Goal: Check status: Check status

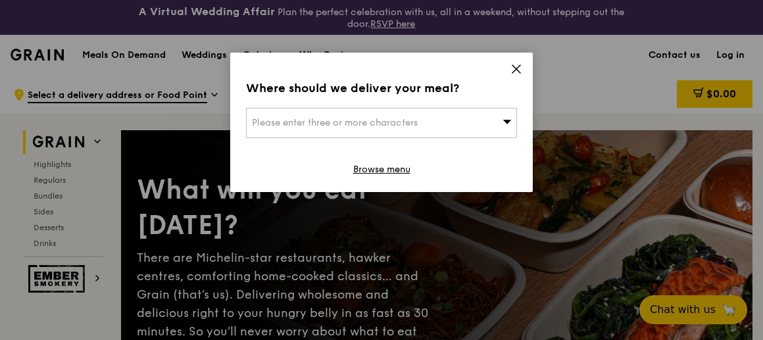
click at [516, 71] on icon at bounding box center [516, 69] width 12 height 12
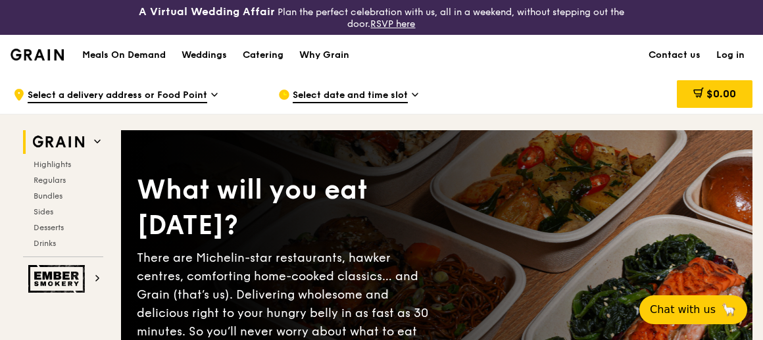
click at [739, 53] on link "Log in" at bounding box center [730, 55] width 44 height 39
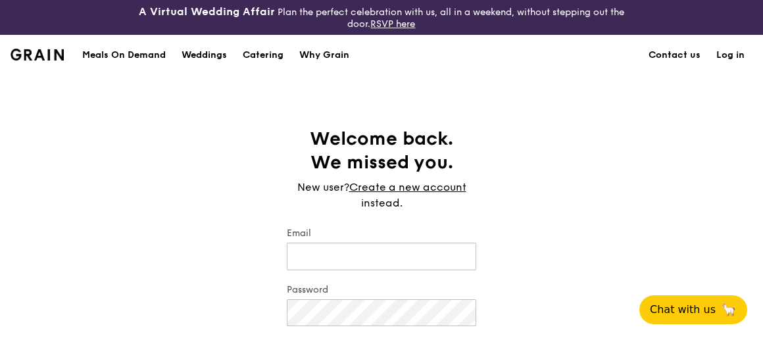
type input "[PERSON_NAME][EMAIL_ADDRESS][DOMAIN_NAME]"
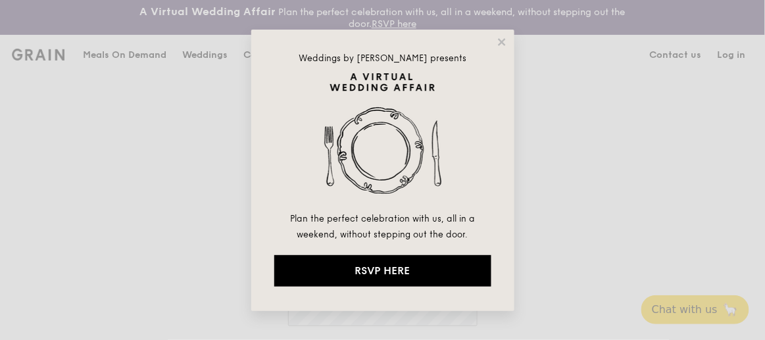
click at [662, 241] on div "Weddings by [PERSON_NAME] presents Plan the perfect celebration with us, all in…" at bounding box center [382, 170] width 765 height 340
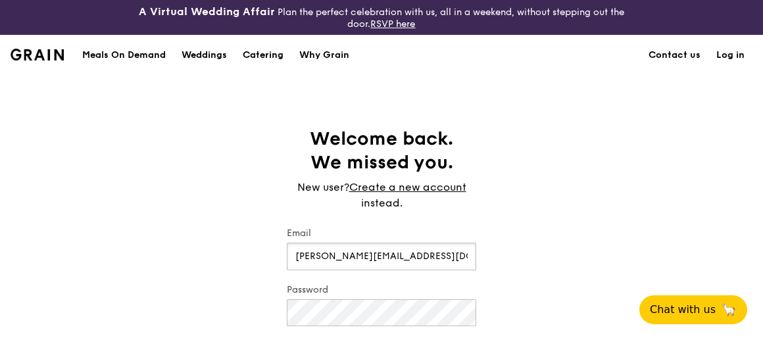
scroll to position [179, 0]
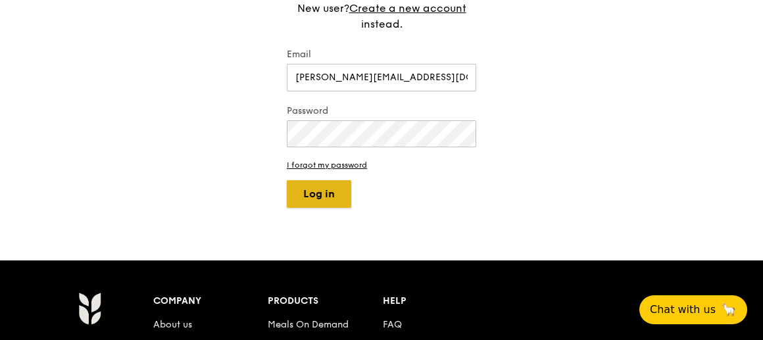
click at [304, 190] on button "Log in" at bounding box center [319, 194] width 64 height 28
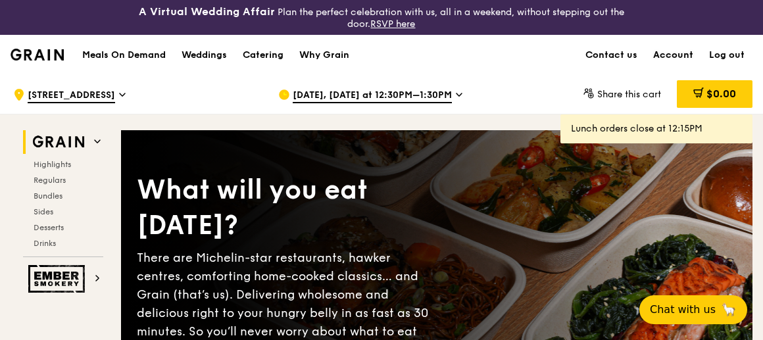
click at [674, 55] on link "Account" at bounding box center [673, 55] width 56 height 39
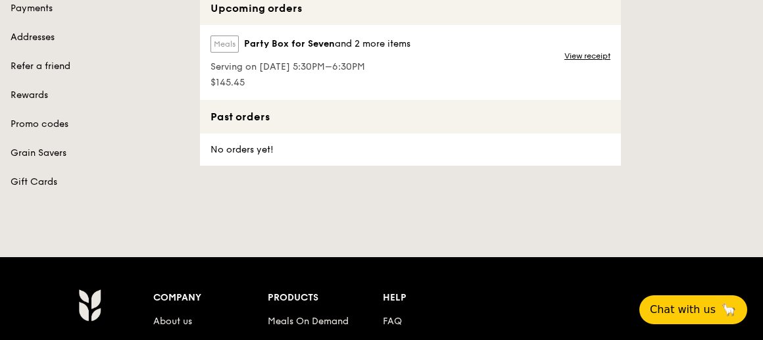
scroll to position [179, 0]
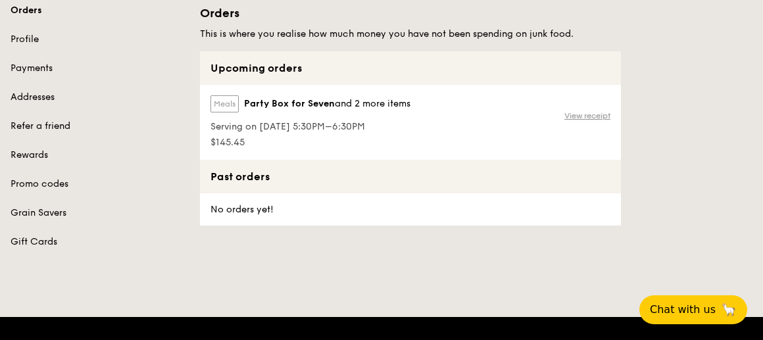
click at [589, 116] on link "View receipt" at bounding box center [587, 116] width 46 height 11
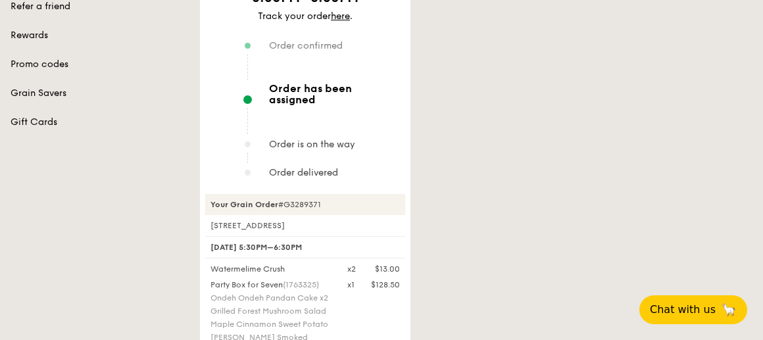
scroll to position [239, 0]
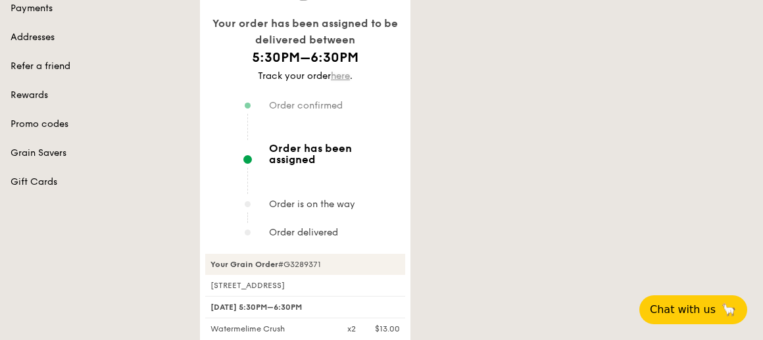
click at [340, 78] on link "here" at bounding box center [340, 75] width 19 height 11
